Goal: Contribute content

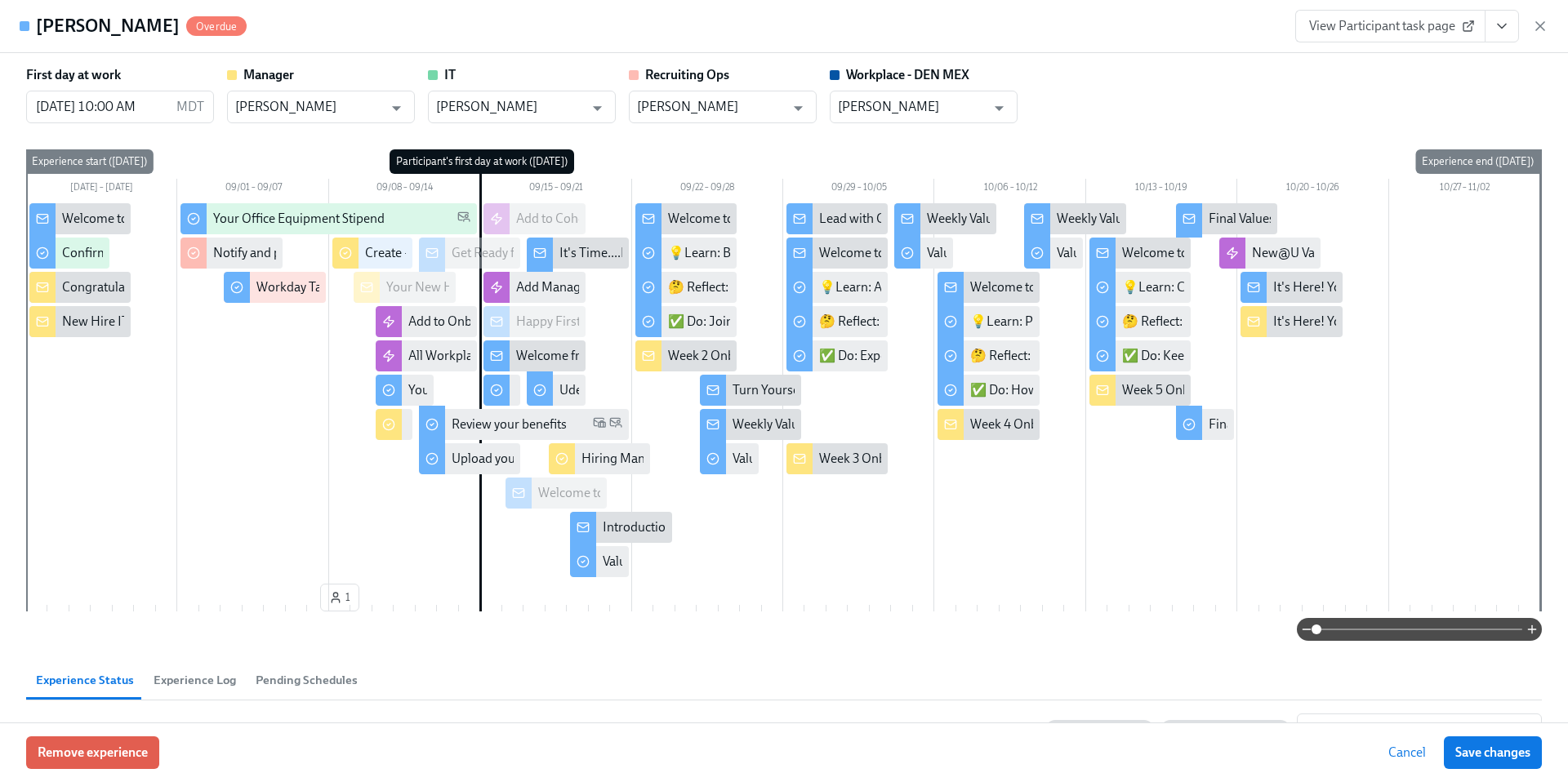
scroll to position [0, 20950]
click at [528, 353] on div "Welcome from the Benefits Team" at bounding box center [609, 356] width 184 height 18
click at [511, 354] on div "Welcome from the Benefits Team" at bounding box center [533, 356] width 101 height 31
click at [537, 361] on div "Welcome from the Benefits Team" at bounding box center [609, 356] width 184 height 18
click at [514, 316] on div "Happy First Day!" at bounding box center [533, 321] width 101 height 31
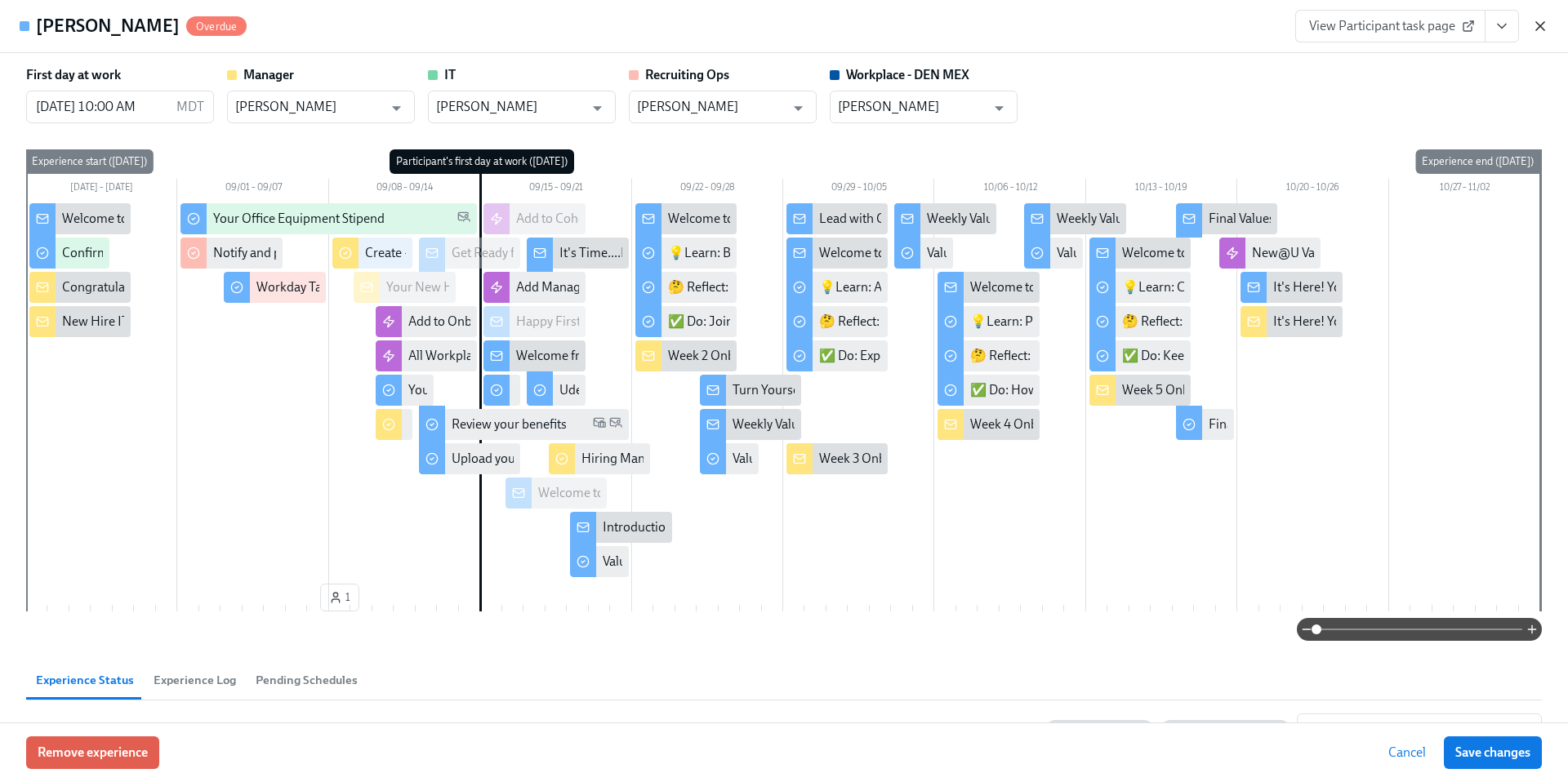
click at [1544, 29] on icon "button" at bounding box center [1540, 26] width 16 height 16
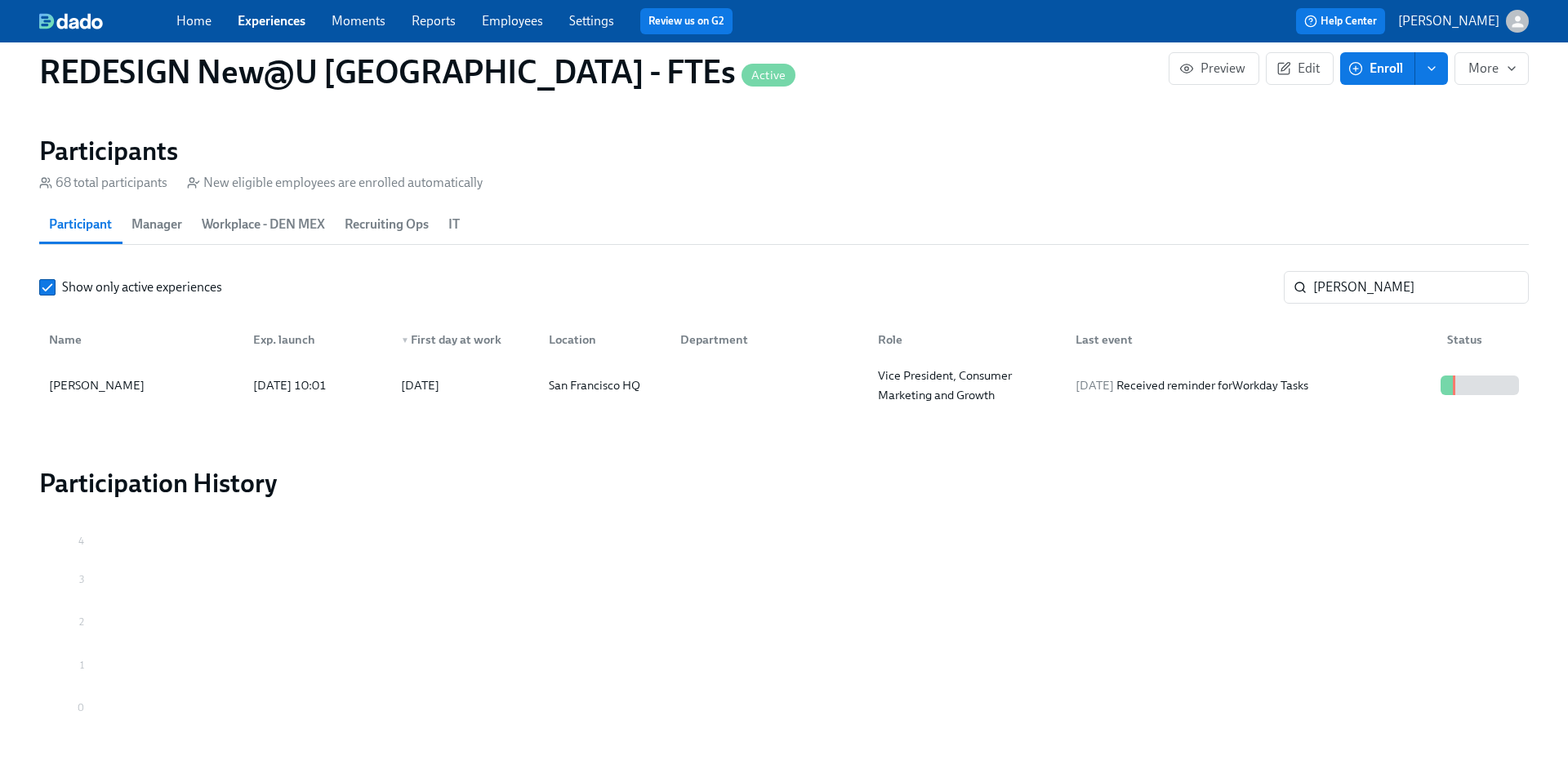
click at [279, 25] on link "Experiences" at bounding box center [272, 21] width 68 height 15
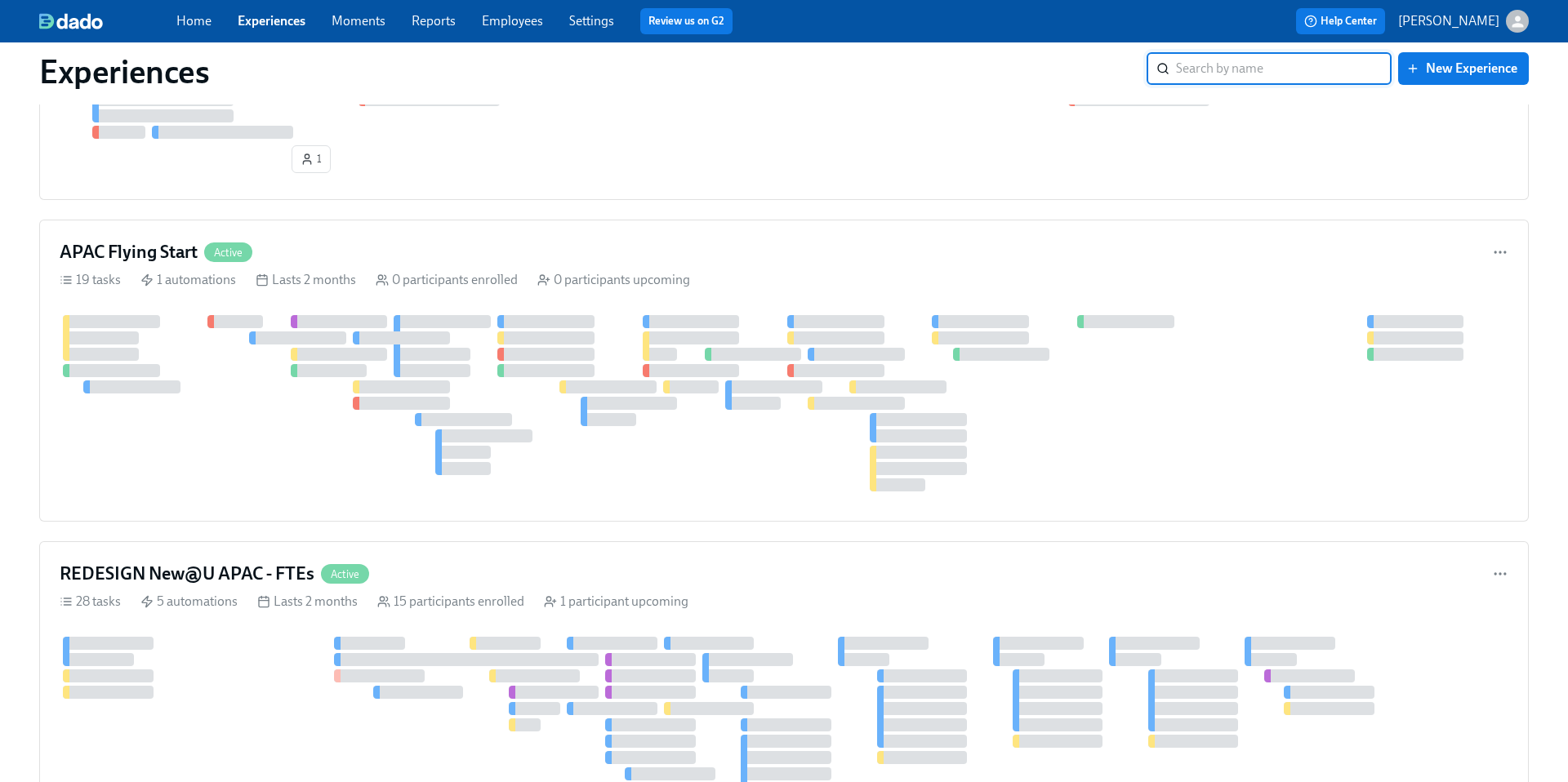
scroll to position [3178, 0]
click at [234, 579] on h4 "REDESIGN New@U APAC - FTEs" at bounding box center [187, 576] width 255 height 24
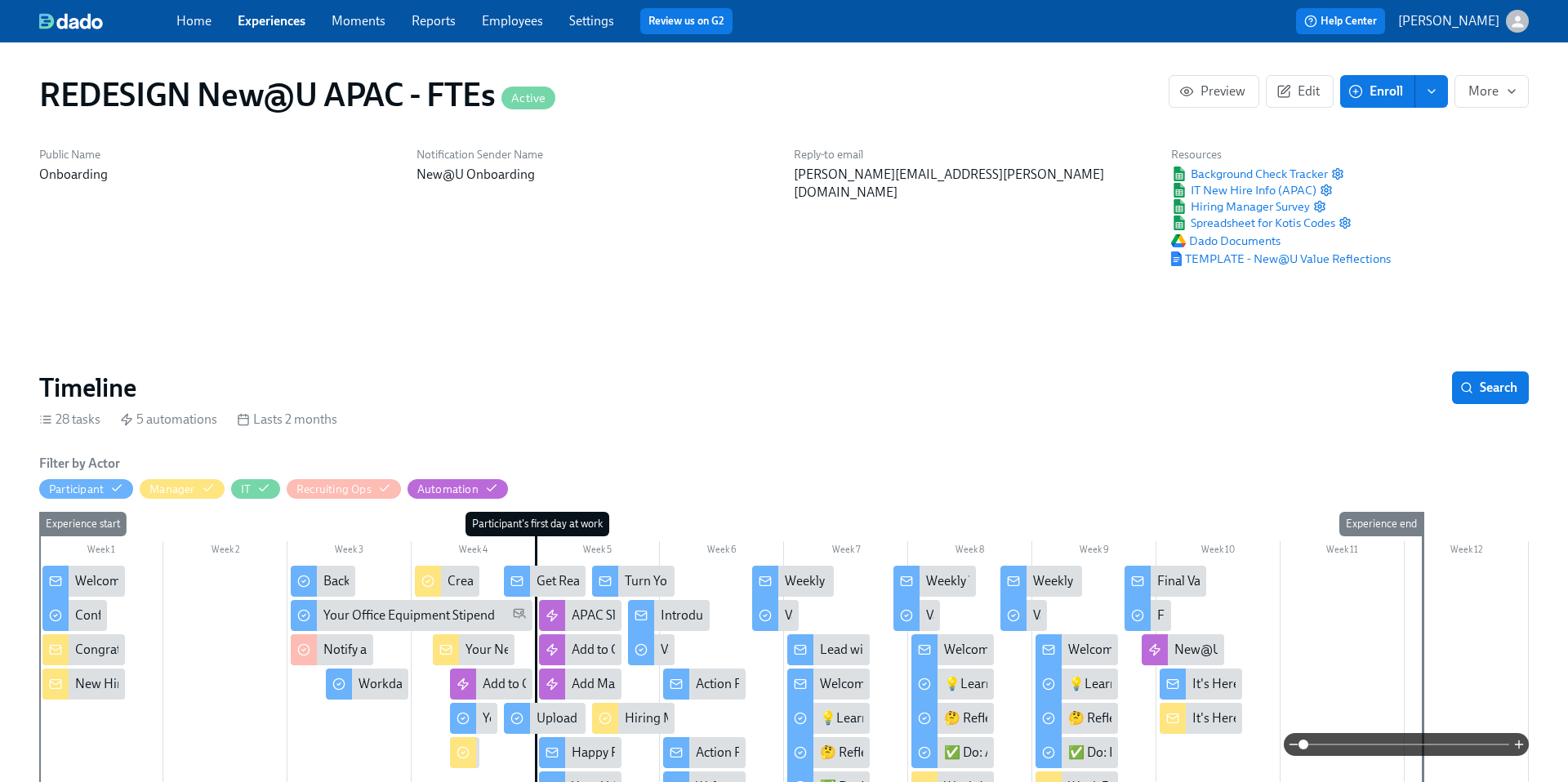
scroll to position [0, 13413]
click at [575, 749] on div at bounding box center [784, 744] width 1489 height 23
click at [562, 748] on div at bounding box center [784, 744] width 1489 height 23
click at [582, 750] on div at bounding box center [784, 744] width 1489 height 23
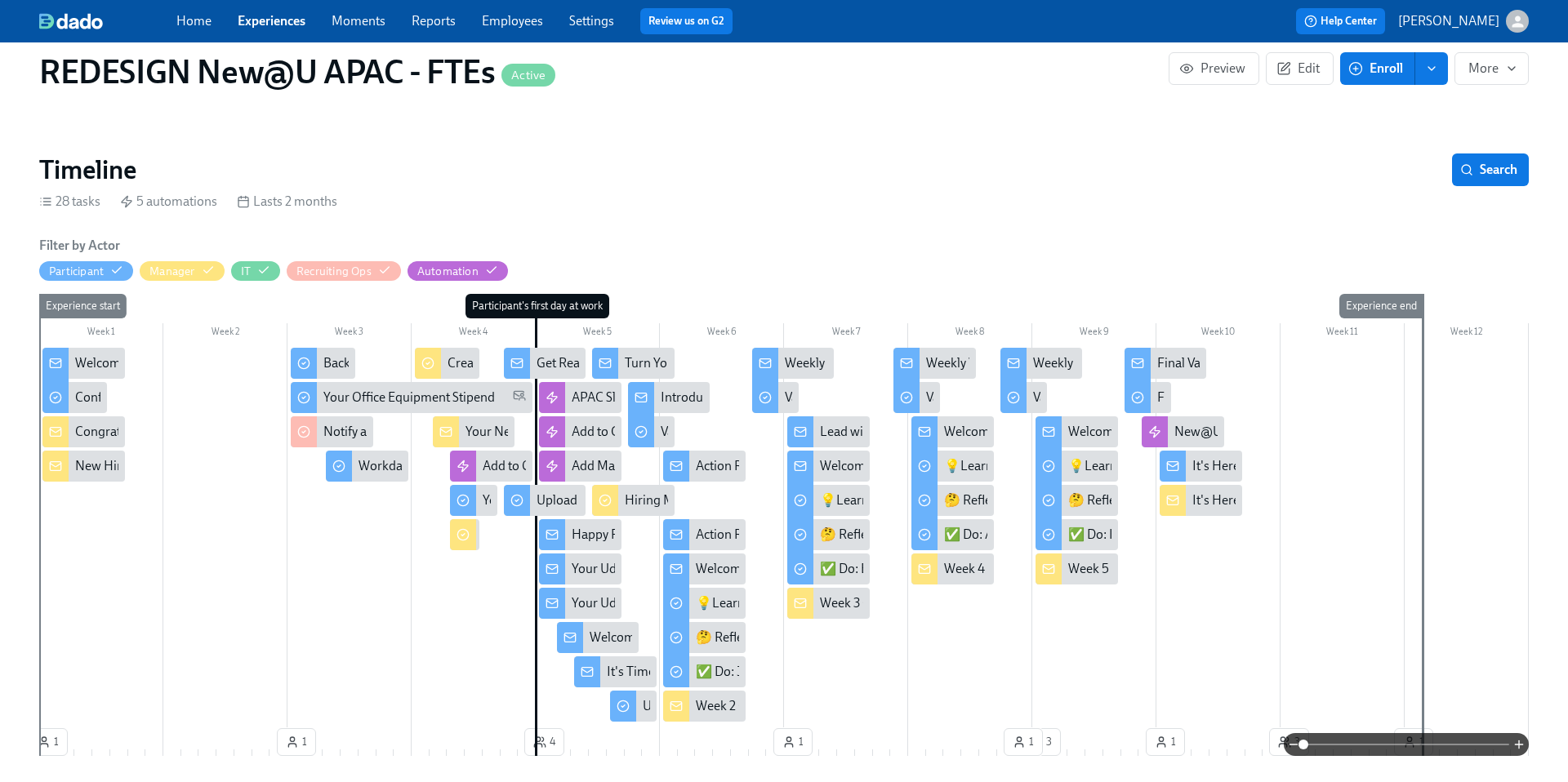
scroll to position [228, 0]
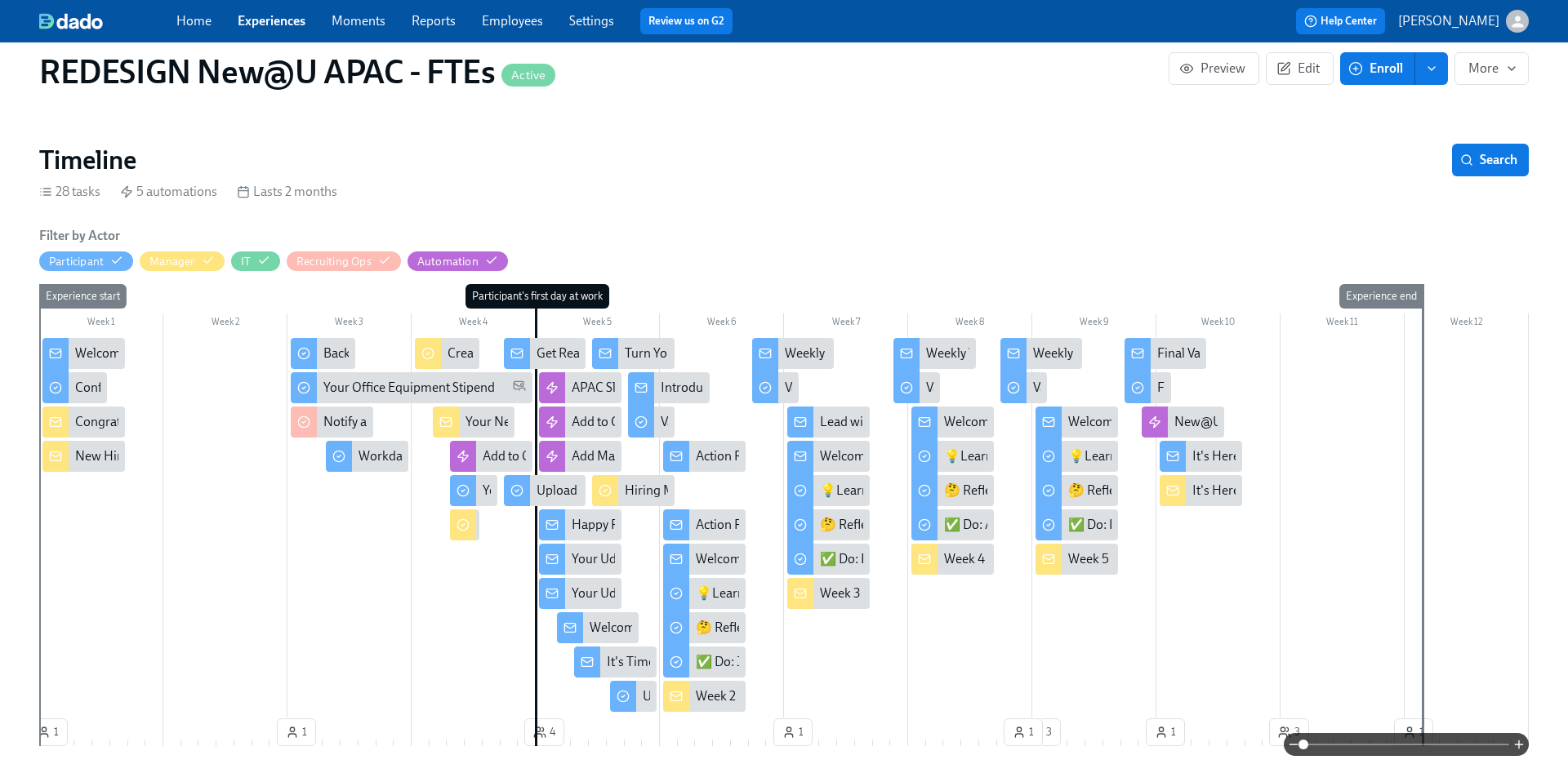
click at [587, 527] on div "Happy First Day!" at bounding box center [618, 525] width 92 height 18
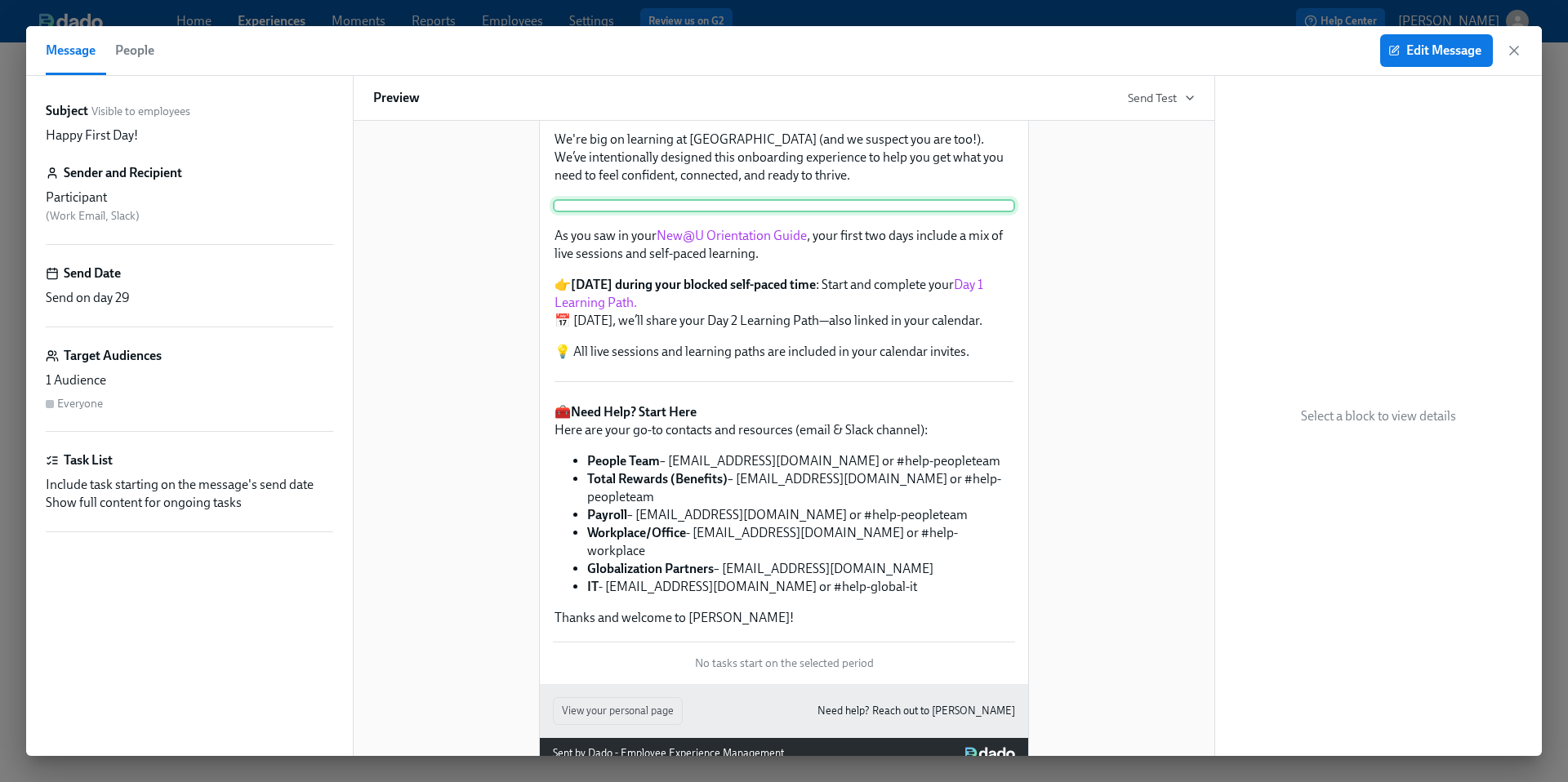
scroll to position [165, 0]
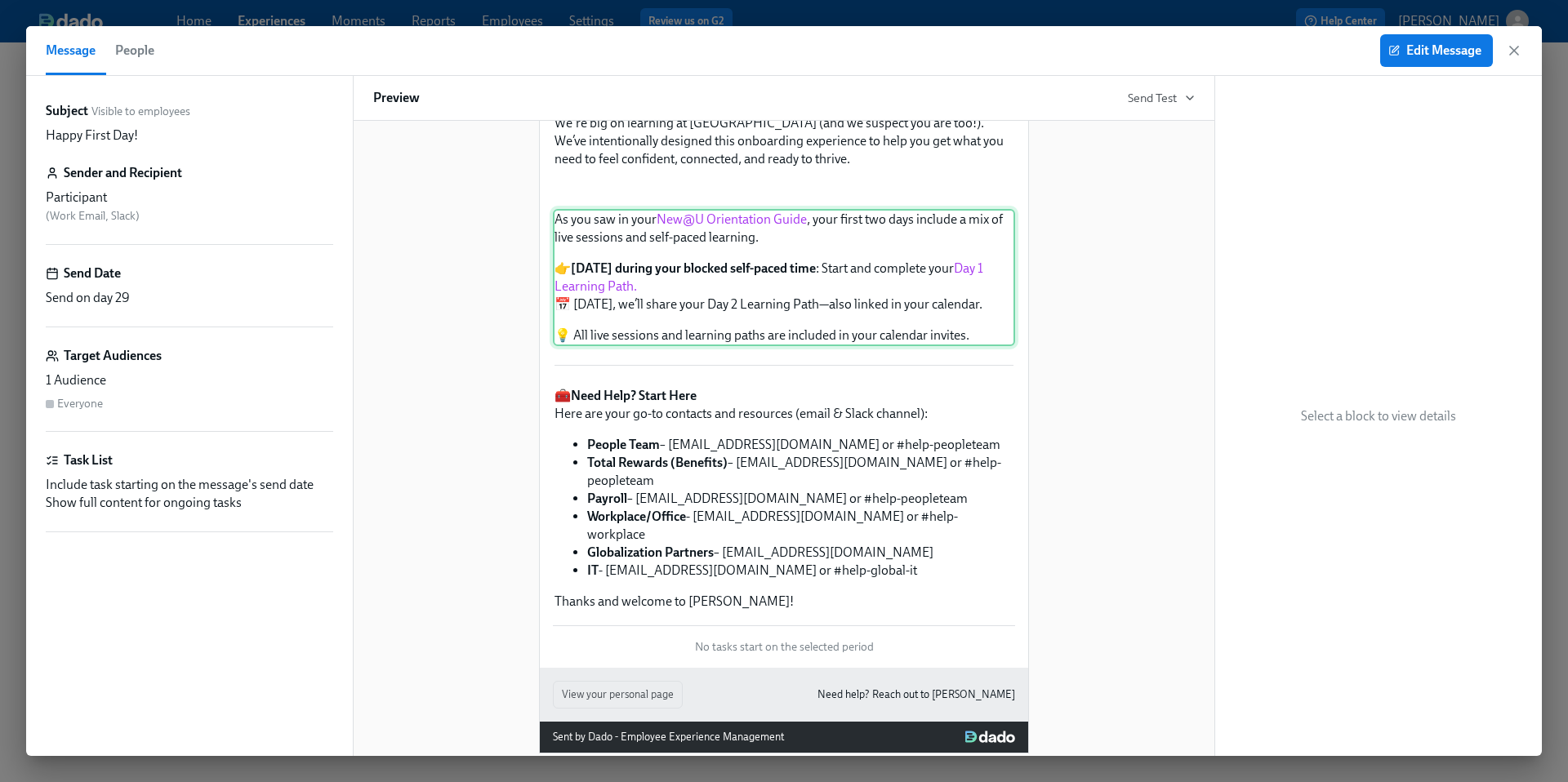
click at [741, 346] on div "As you saw in your New@U Orientation Guide , your first two days include a mix …" at bounding box center [784, 277] width 462 height 137
click at [973, 346] on div "As you saw in your New@U Orientation Guide , your first two days include a mix …" at bounding box center [784, 277] width 462 height 137
click at [1425, 49] on span "Edit Message" at bounding box center [1436, 50] width 89 height 16
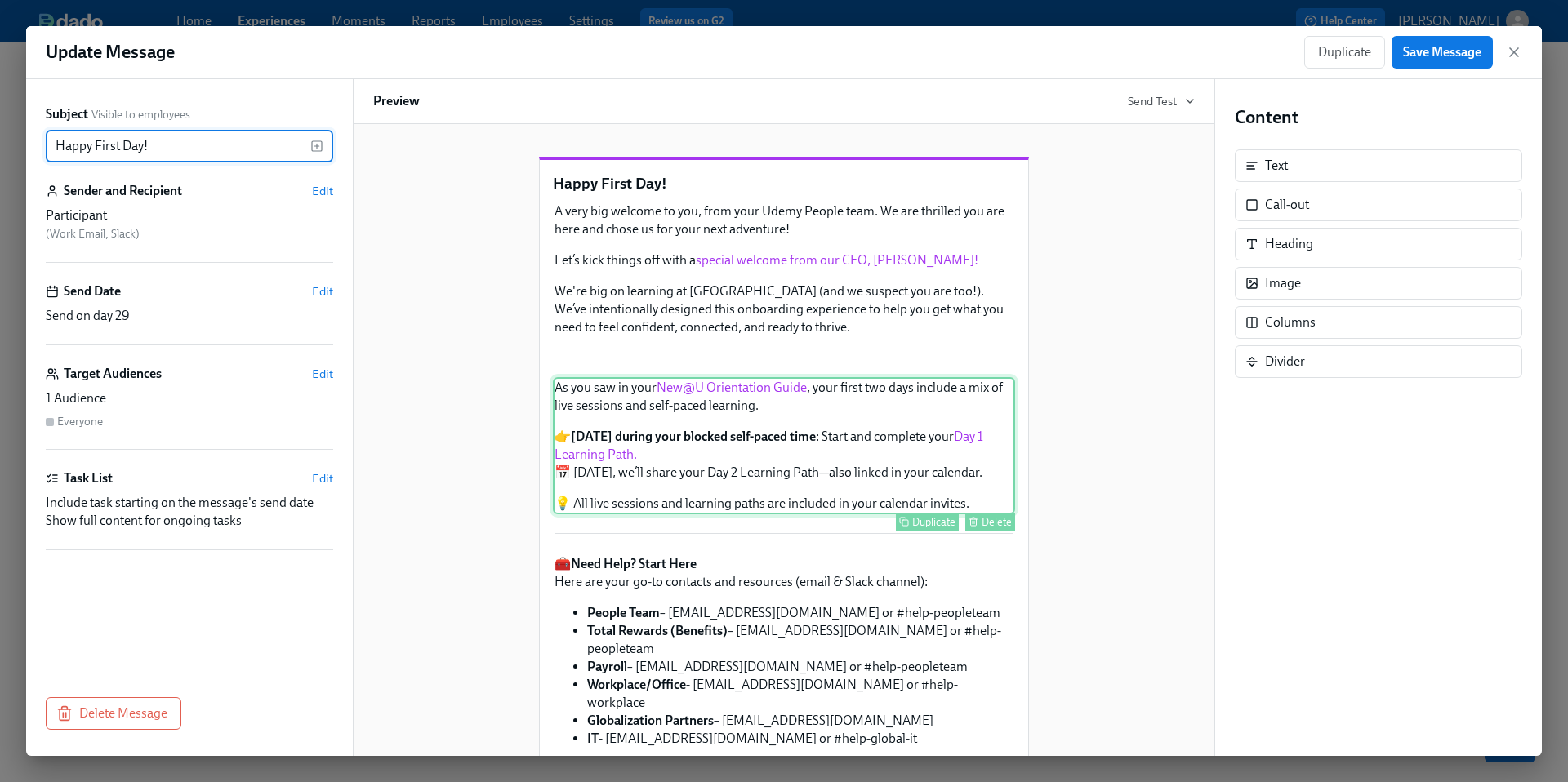
click at [862, 514] on div "As you saw in your New@U Orientation Guide , your first two days include a mix …" at bounding box center [784, 446] width 462 height 137
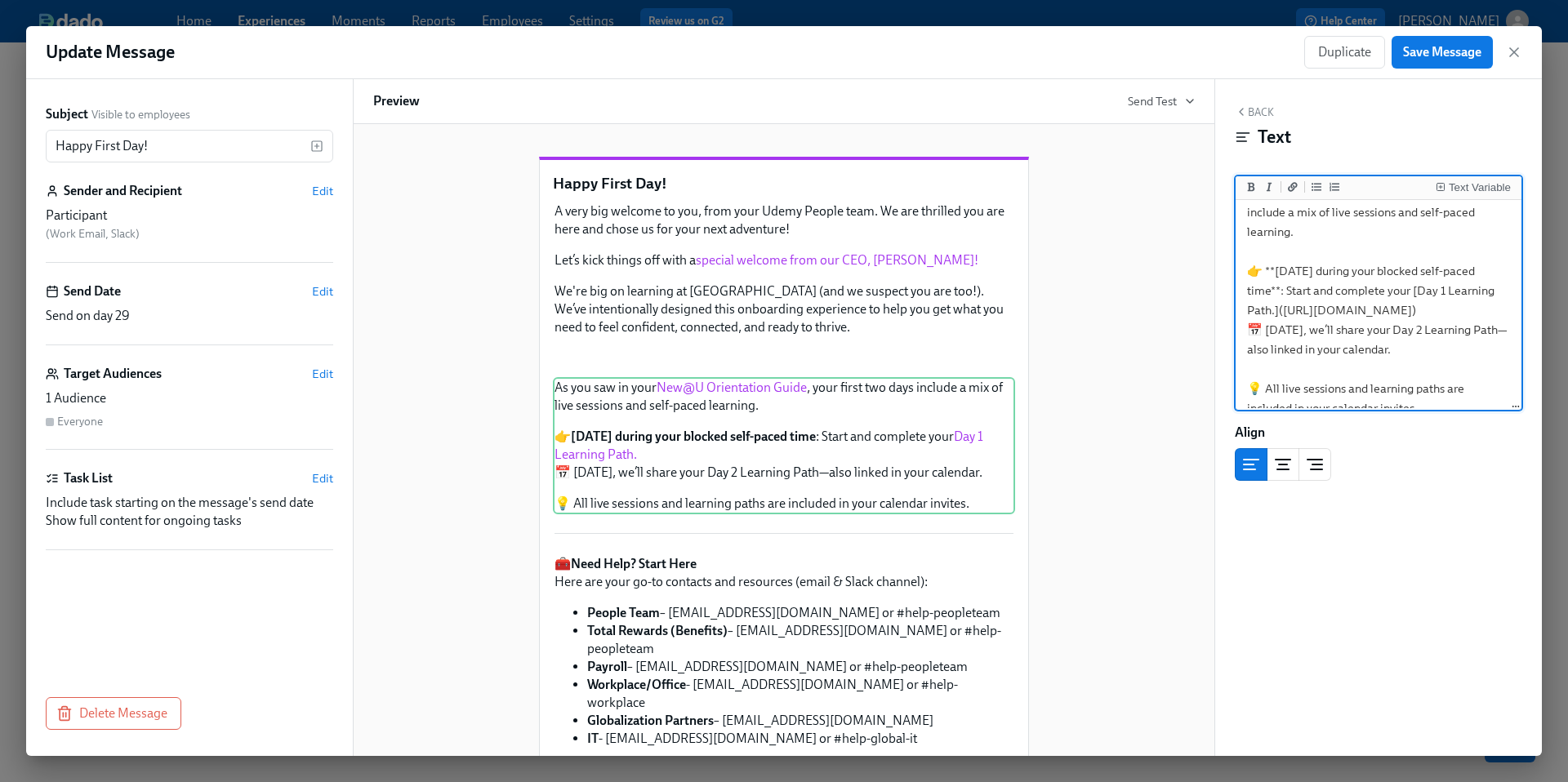
scroll to position [54, 0]
drag, startPoint x: 1334, startPoint y: 348, endPoint x: 1251, endPoint y: 330, distance: 84.9
click at [1251, 330] on textarea "As you saw in your [New@U Orientation Guide]([URL][DOMAIN_NAME]), your first tw…" at bounding box center [1378, 285] width 279 height 271
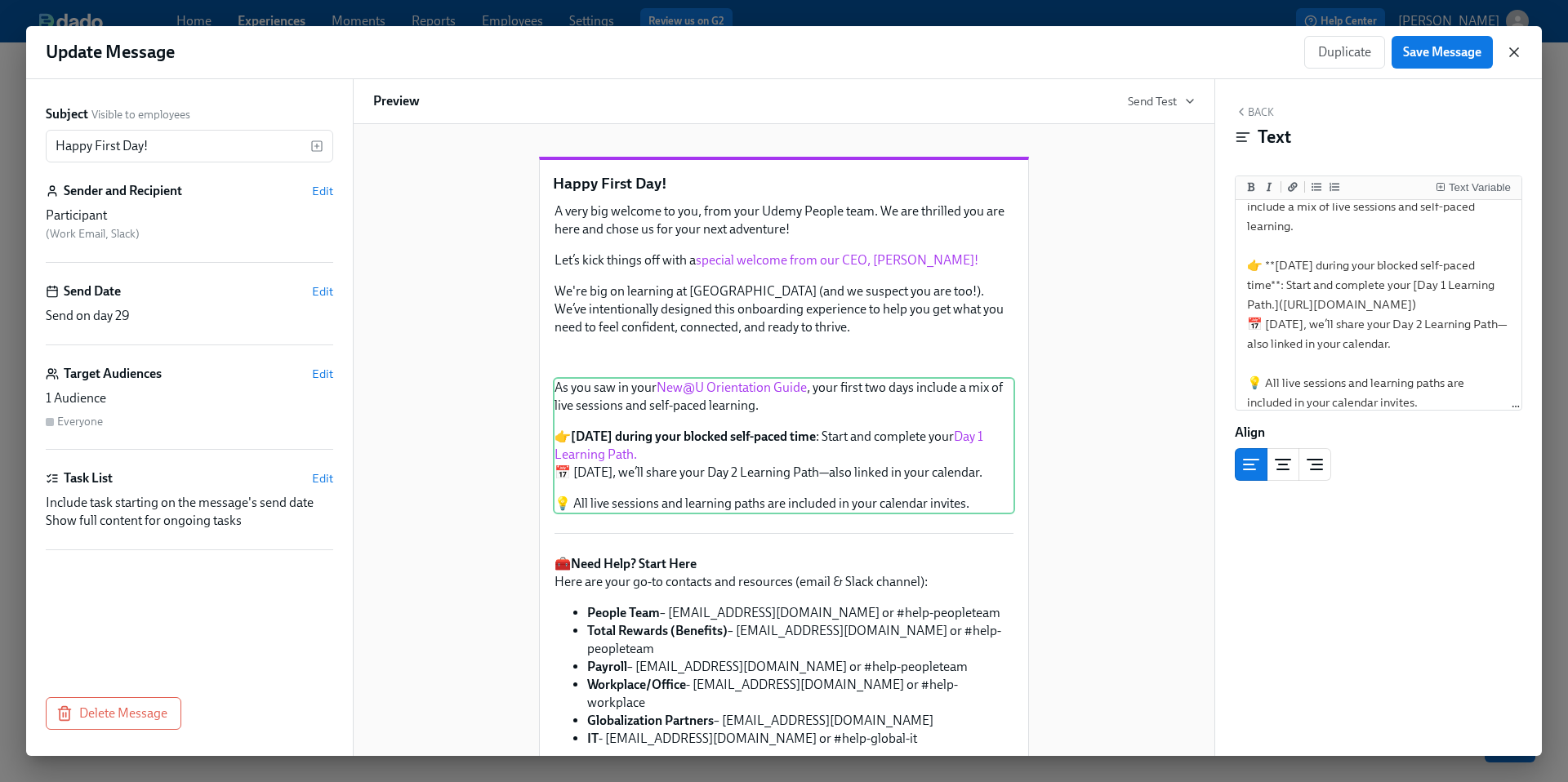
click at [1513, 57] on icon "button" at bounding box center [1514, 52] width 16 height 16
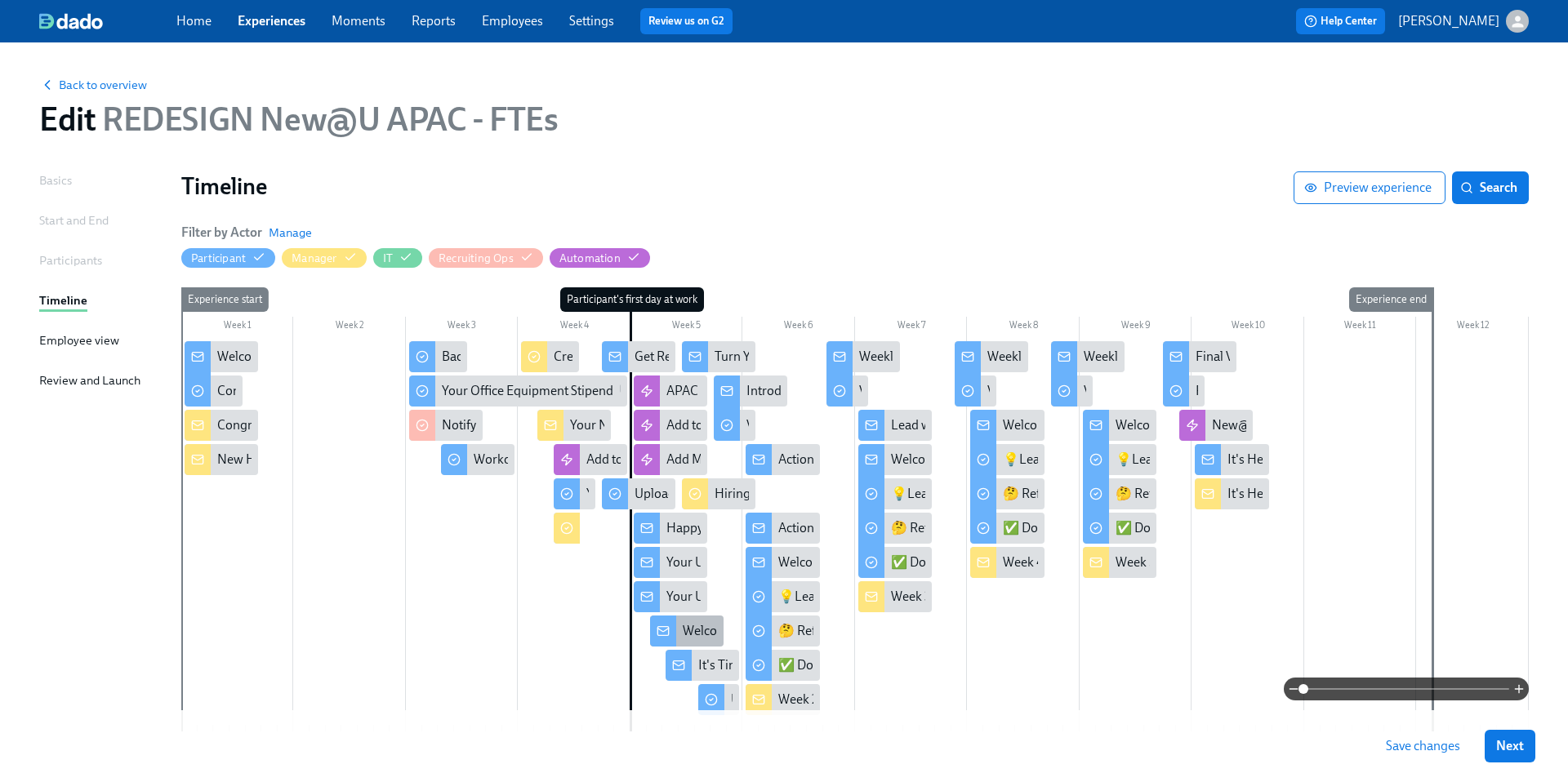
click at [691, 633] on div "Welcome to Day 2!" at bounding box center [734, 631] width 103 height 18
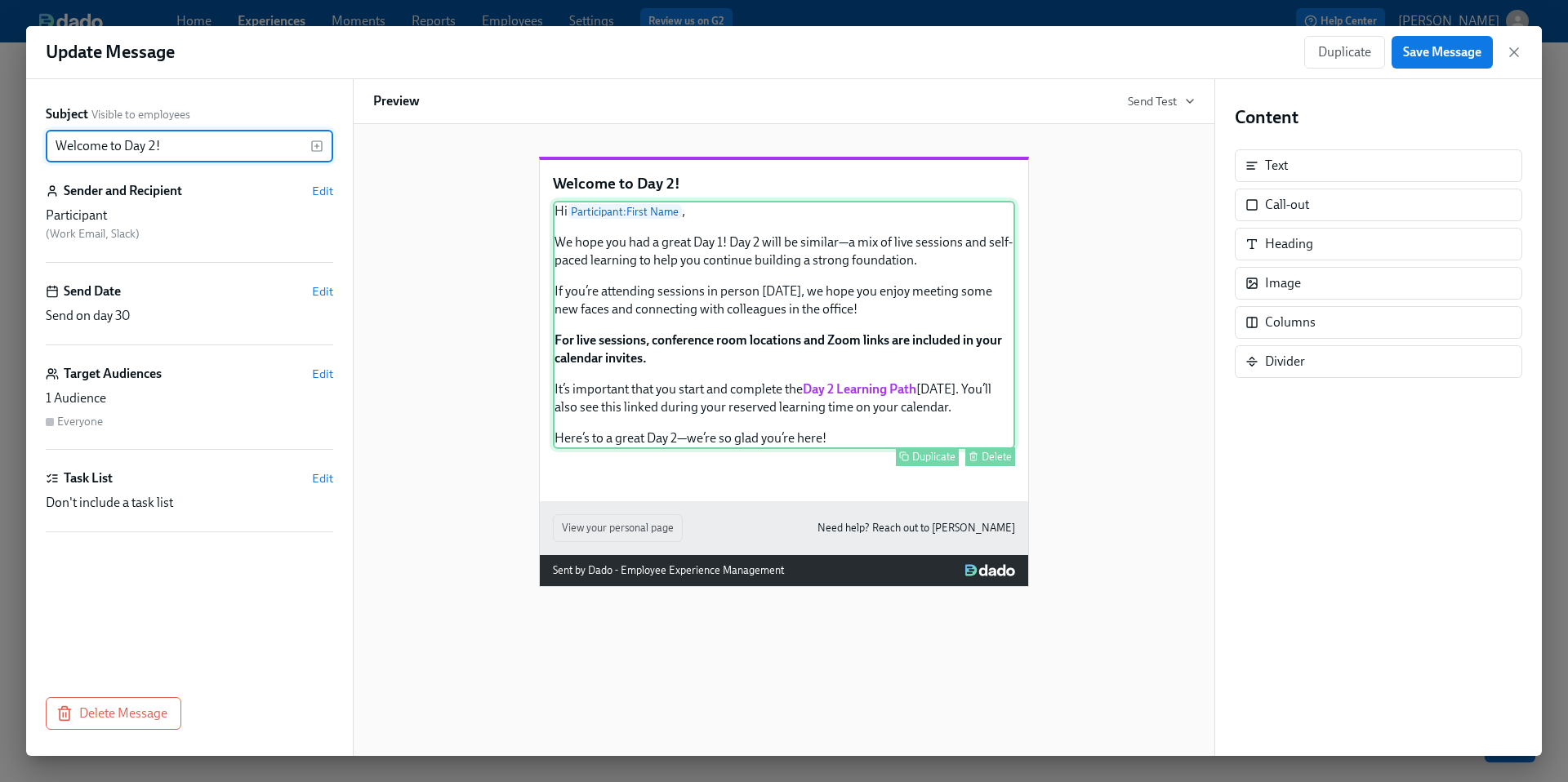
click at [804, 425] on div "Hi Participant : First Name , We hope you had a great Day 1! Day 2 will be simi…" at bounding box center [784, 324] width 462 height 248
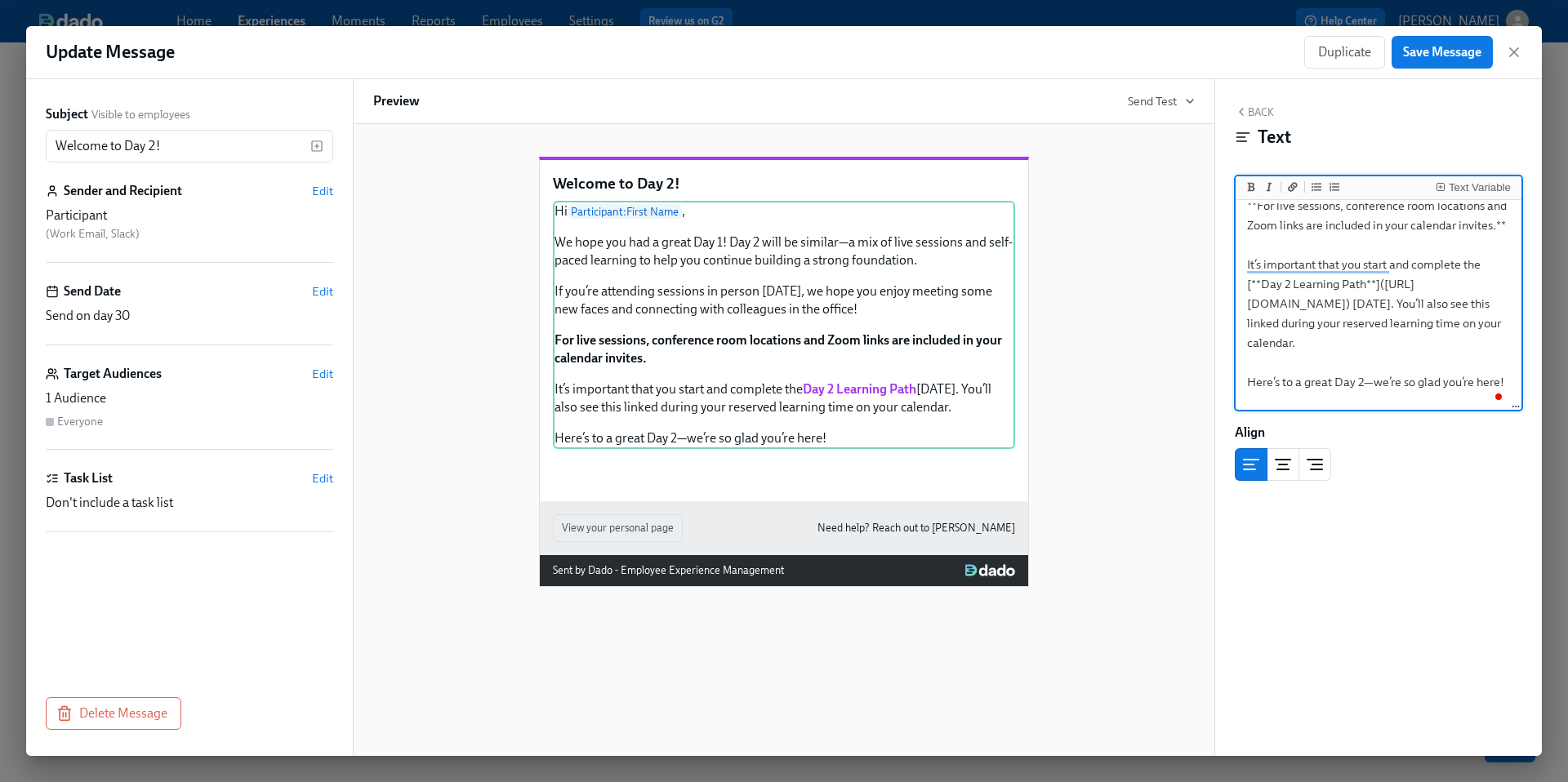
scroll to position [242, 0]
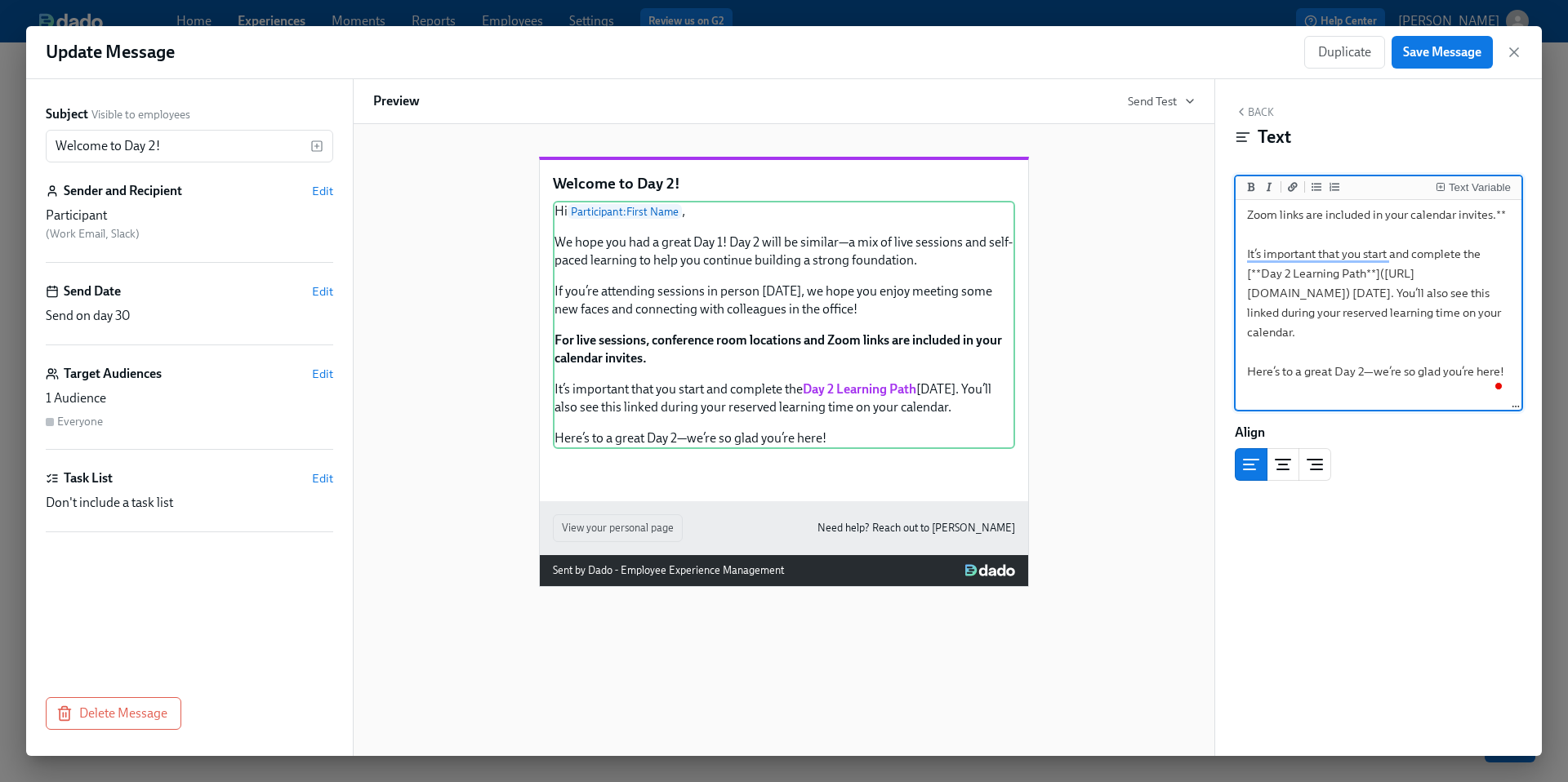
drag, startPoint x: 1336, startPoint y: 311, endPoint x: 1252, endPoint y: 296, distance: 85.3
click at [1252, 296] on textarea "Hi {{ participant.firstName }}, We hope you had a great Day 1! Day 2 will be si…" at bounding box center [1378, 175] width 279 height 428
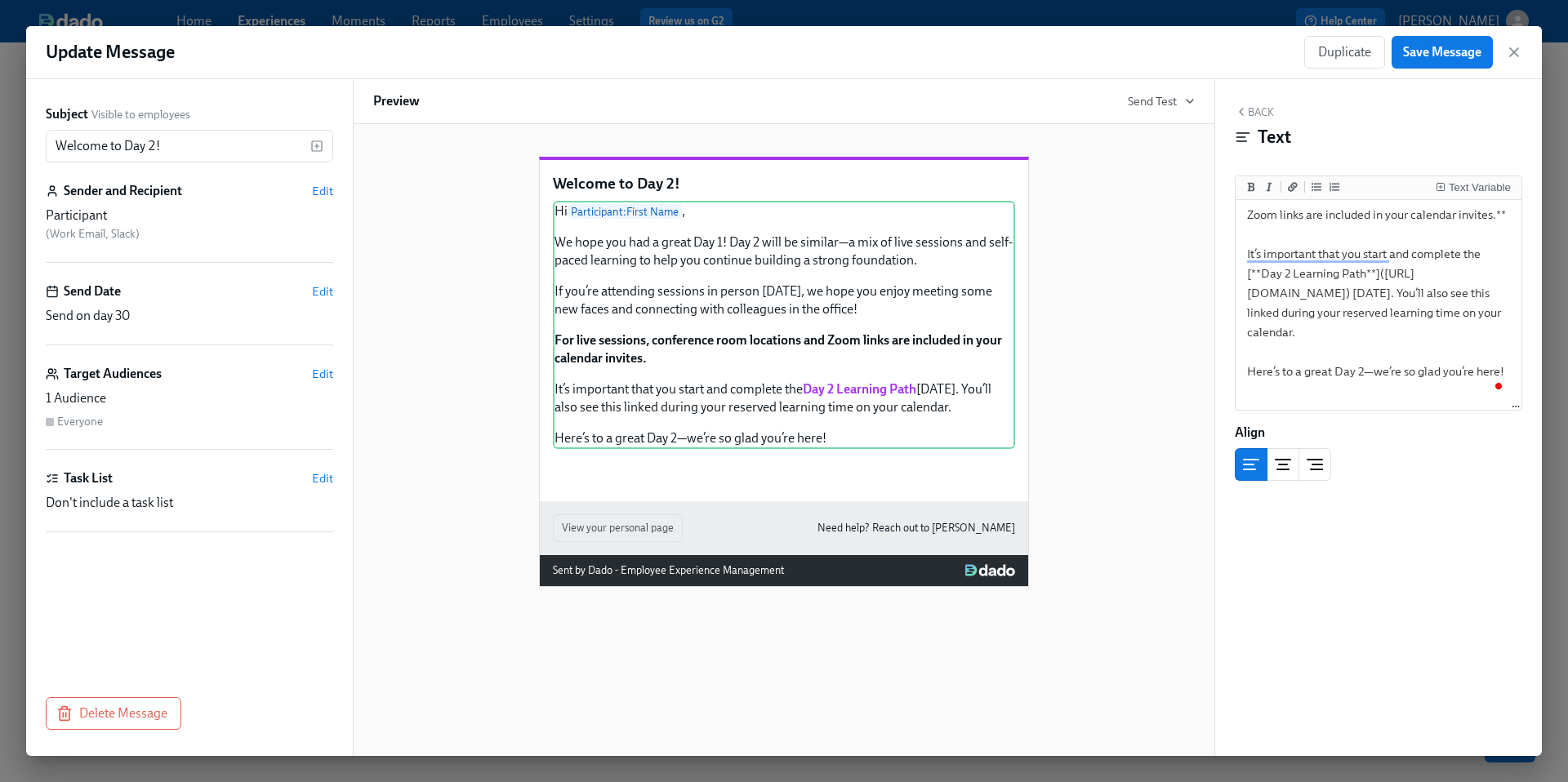
click at [1163, 340] on div "Welcome to Day 2! Hi Participant : First Name , We hope you had a great Day 1! …" at bounding box center [784, 359] width 822 height 456
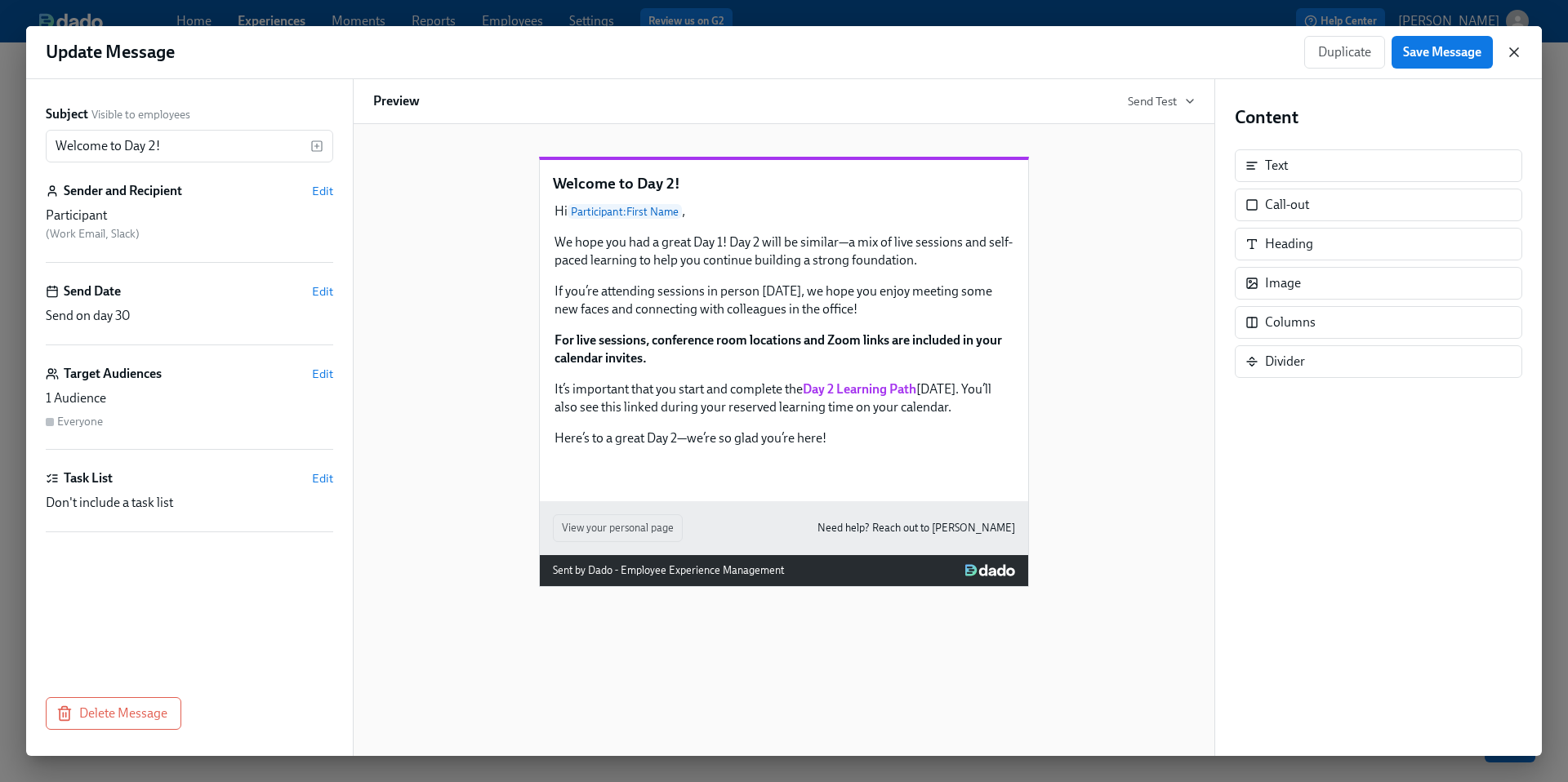
click at [1507, 57] on icon "button" at bounding box center [1514, 52] width 16 height 16
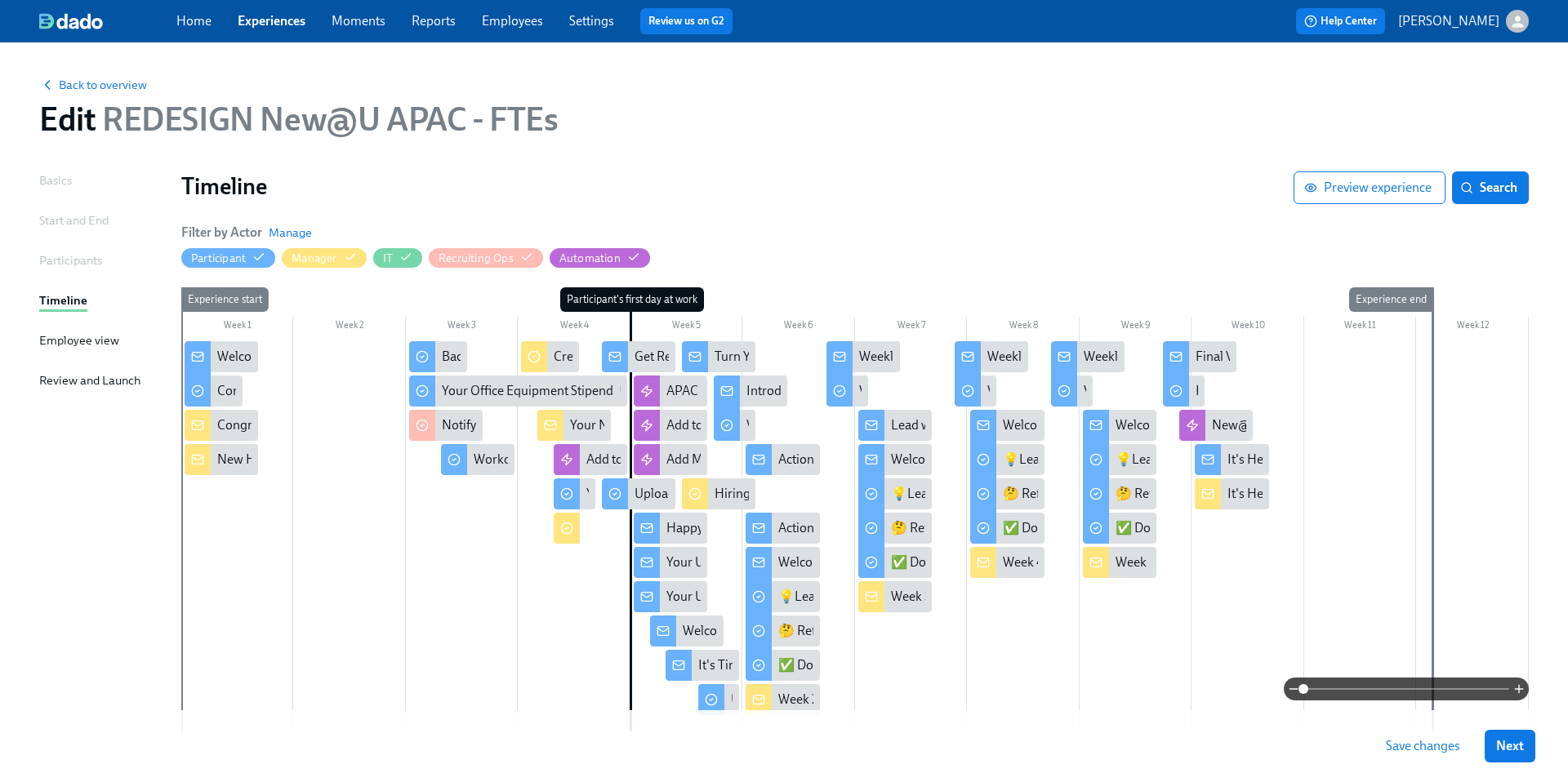
click at [1434, 757] on button "Save changes" at bounding box center [1423, 746] width 98 height 33
